Goal: Transaction & Acquisition: Purchase product/service

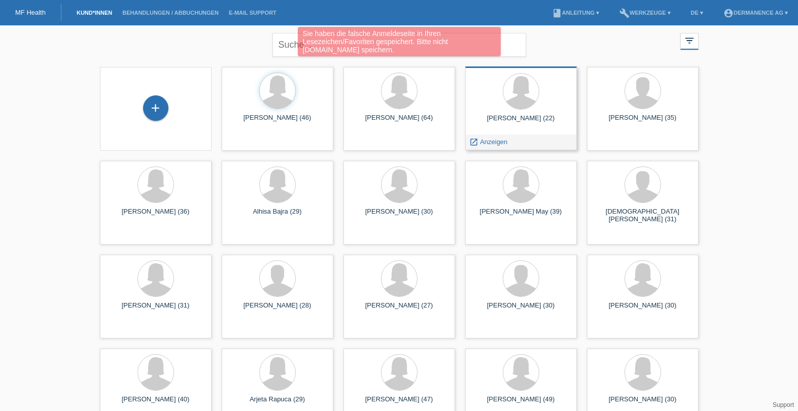
click at [514, 109] on div at bounding box center [520, 92] width 95 height 38
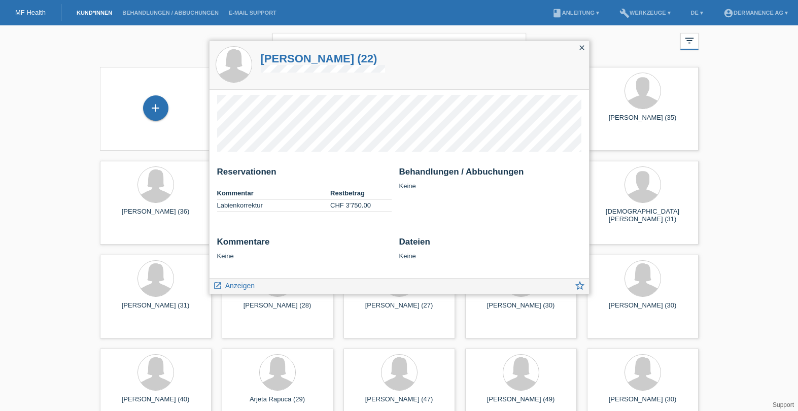
click at [581, 45] on icon "close" at bounding box center [582, 48] width 8 height 8
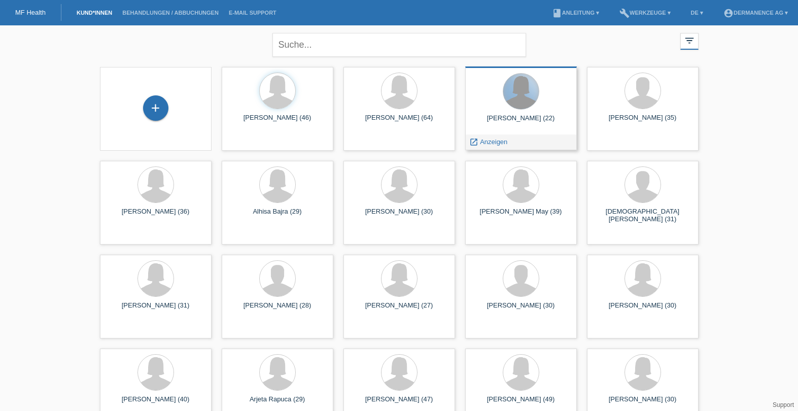
click at [520, 100] on div at bounding box center [521, 92] width 36 height 36
click at [496, 141] on span "Anzeigen" at bounding box center [493, 142] width 27 height 8
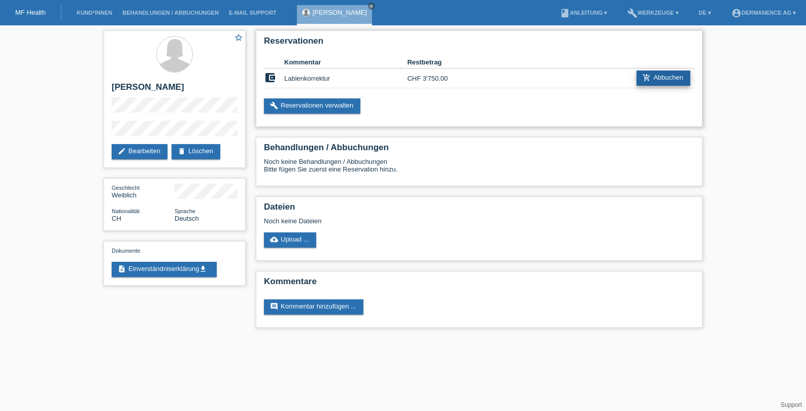
click at [661, 79] on link "add_shopping_cart Abbuchen" at bounding box center [663, 78] width 54 height 15
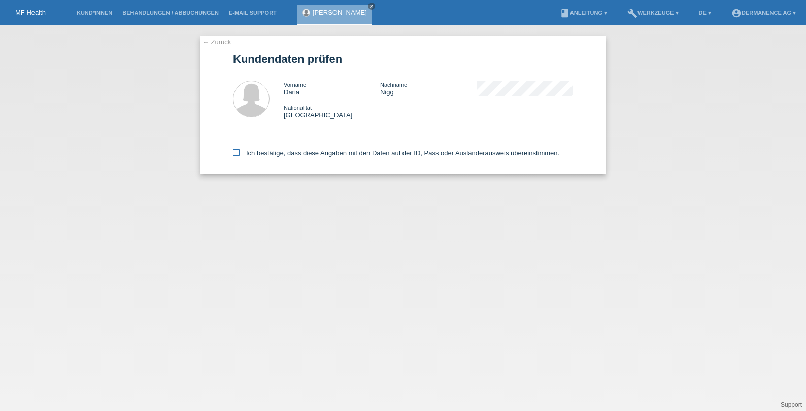
click at [236, 152] on icon at bounding box center [236, 152] width 7 height 7
click at [236, 152] on input "Ich bestätige, dass diese Angaben mit den Daten auf der ID, Pass oder Ausländer…" at bounding box center [236, 152] width 7 height 7
checkbox input "true"
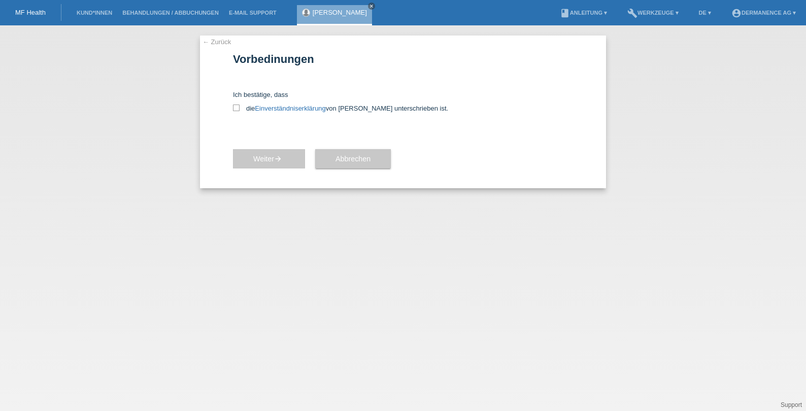
drag, startPoint x: 235, startPoint y: 109, endPoint x: 264, endPoint y: 148, distance: 48.6
click at [235, 109] on icon at bounding box center [236, 108] width 7 height 7
click at [235, 109] on input "die Einverständniserklärung von der Kundin unterschrieben ist." at bounding box center [236, 108] width 7 height 7
checkbox input "true"
click at [272, 157] on span "Weiter arrow_forward" at bounding box center [268, 159] width 31 height 8
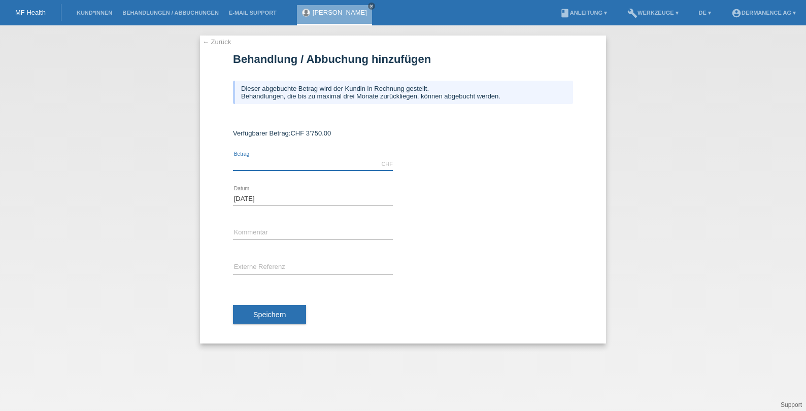
click at [248, 162] on input "text" at bounding box center [313, 164] width 160 height 13
type input "3750.00"
click at [290, 264] on input "text" at bounding box center [313, 267] width 160 height 13
type input "S"
type input "Labien"
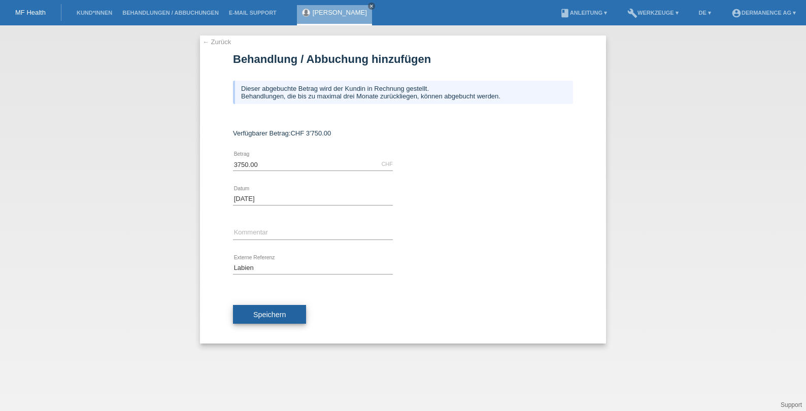
click at [274, 311] on span "Speichern" at bounding box center [269, 315] width 32 height 8
